Goal: Transaction & Acquisition: Purchase product/service

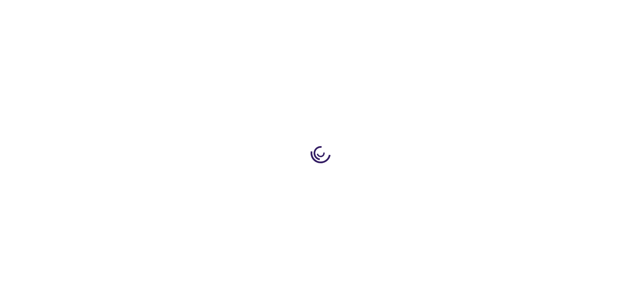
type input "0"
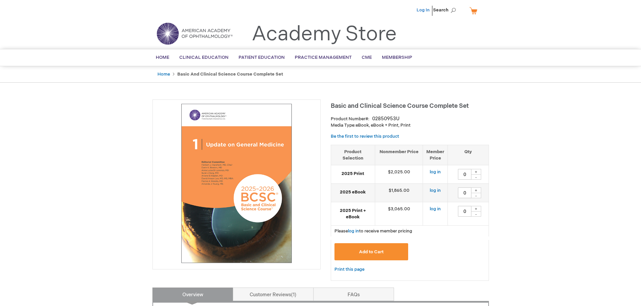
click at [423, 12] on link "Log In" at bounding box center [422, 9] width 13 height 5
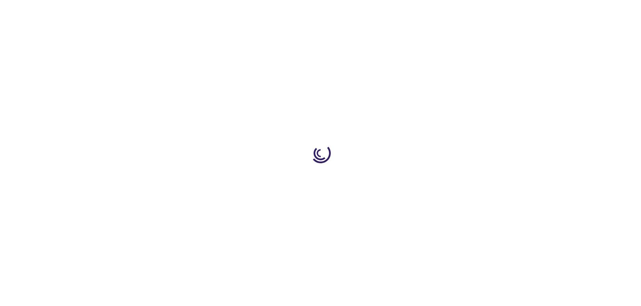
type input "0"
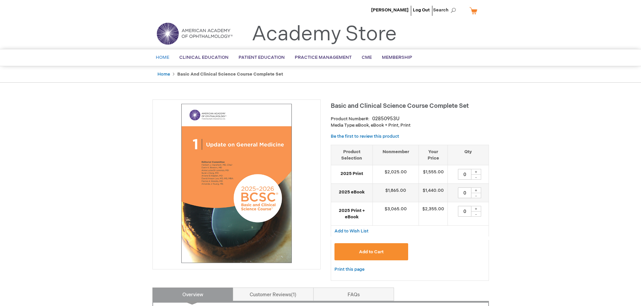
click at [166, 61] on link "Home" at bounding box center [163, 57] width 24 height 16
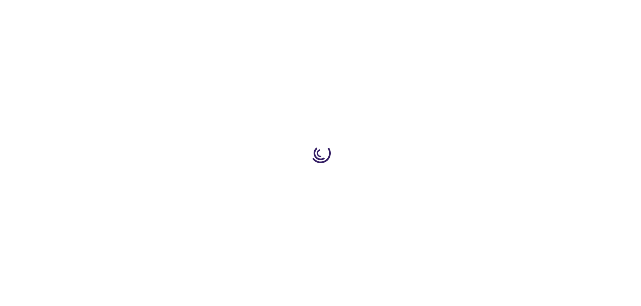
type input "0"
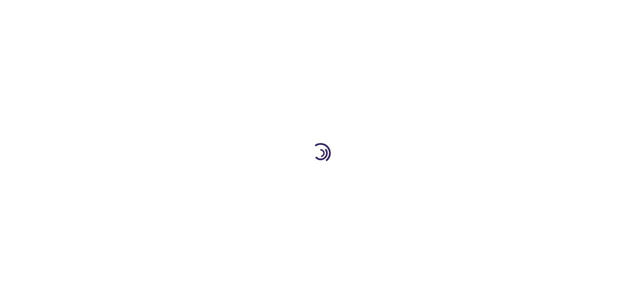
type input "0"
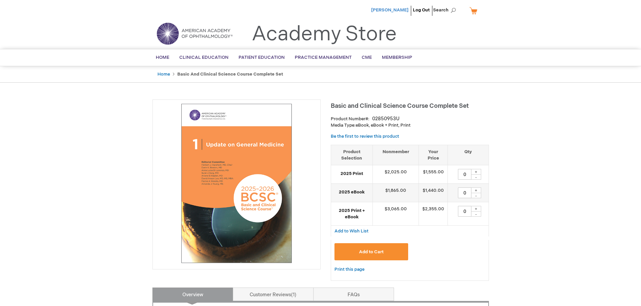
click at [398, 10] on span "[PERSON_NAME]" at bounding box center [389, 9] width 37 height 5
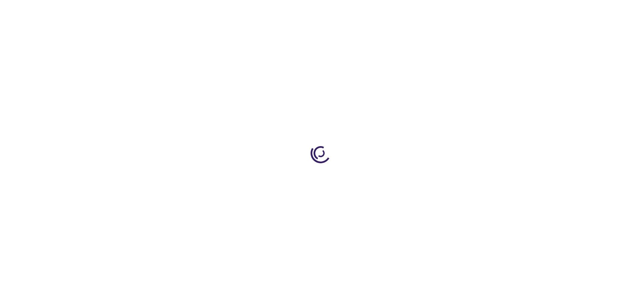
type input "0"
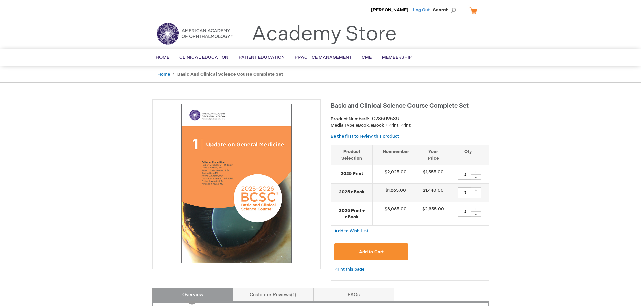
click at [427, 7] on link "Log Out" at bounding box center [421, 9] width 17 height 5
